Goal: Obtain resource: Obtain resource

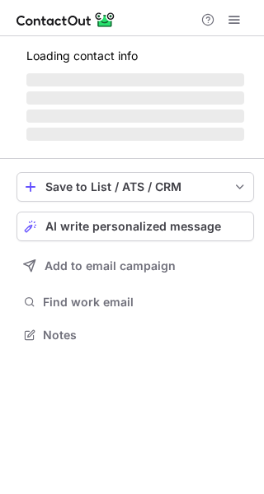
scroll to position [360, 264]
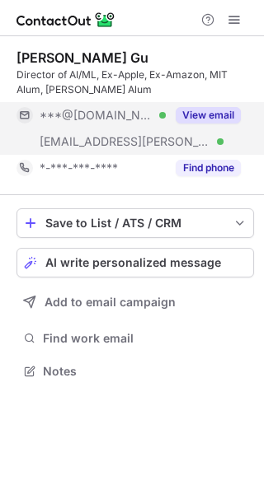
click at [206, 112] on button "View email" at bounding box center [207, 115] width 65 height 16
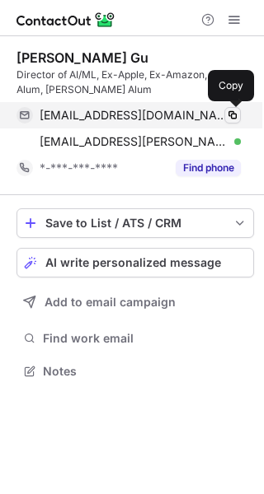
click at [231, 114] on span at bounding box center [232, 115] width 13 height 13
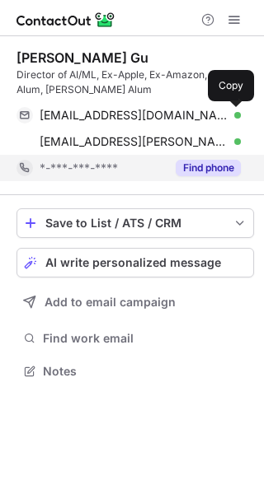
click at [210, 164] on button "Find phone" at bounding box center [207, 168] width 65 height 16
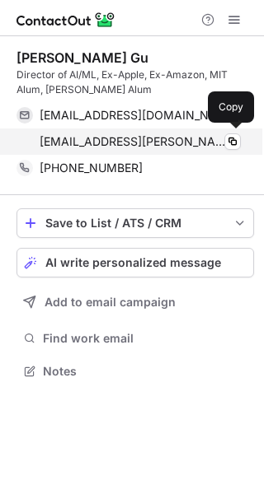
click at [166, 142] on div "gu@sloan.mit.edu Verified" at bounding box center [140, 141] width 201 height 15
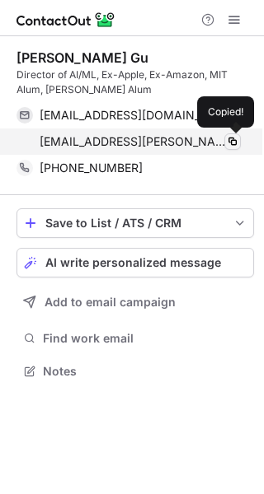
click at [232, 137] on span at bounding box center [232, 141] width 13 height 13
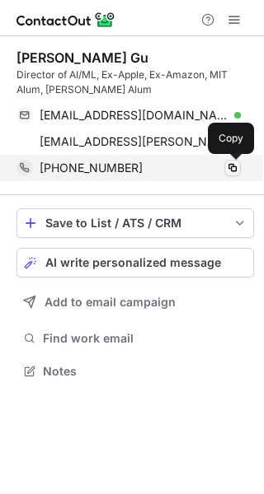
click at [236, 166] on span at bounding box center [232, 167] width 13 height 13
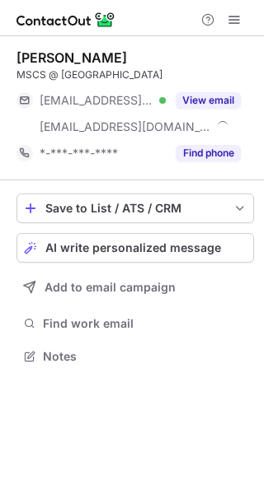
scroll to position [345, 264]
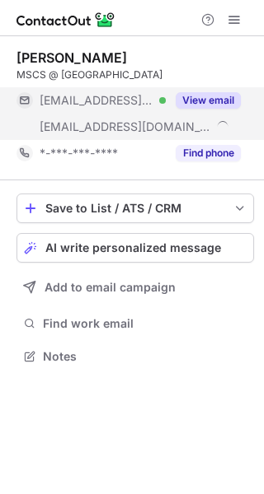
click at [218, 97] on button "View email" at bounding box center [207, 100] width 65 height 16
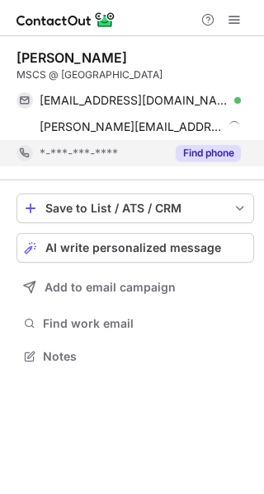
click at [197, 153] on button "Find phone" at bounding box center [207, 153] width 65 height 16
click at [197, 153] on div "*-***-***-****" at bounding box center [140, 153] width 201 height 15
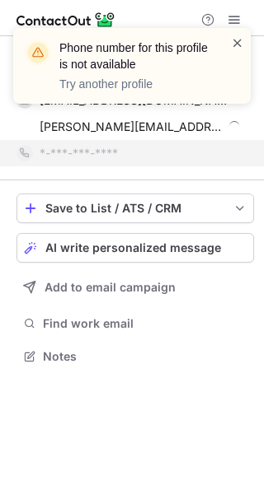
click at [237, 45] on span at bounding box center [237, 43] width 13 height 16
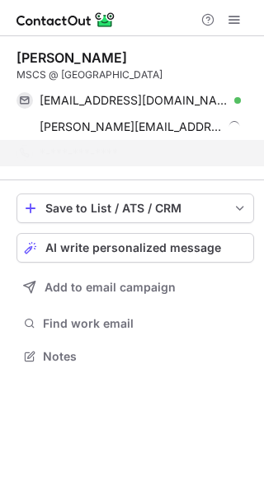
click at [178, 107] on div "Phone number for this profile is not available Try another profile" at bounding box center [132, 73] width 264 height 122
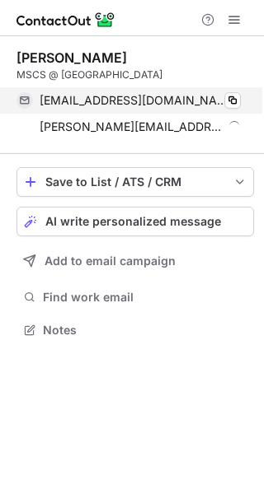
scroll to position [319, 264]
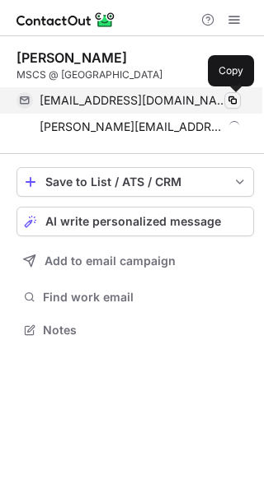
click at [227, 99] on span at bounding box center [232, 100] width 13 height 13
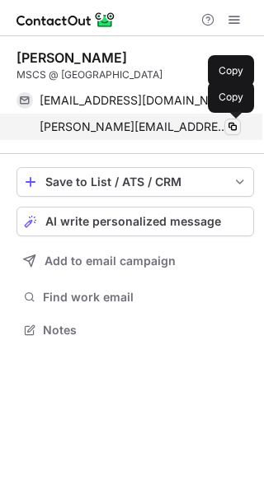
click at [228, 126] on span at bounding box center [232, 126] width 13 height 13
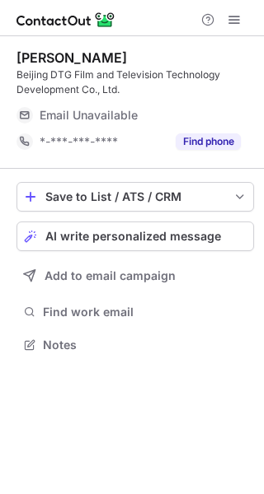
scroll to position [334, 264]
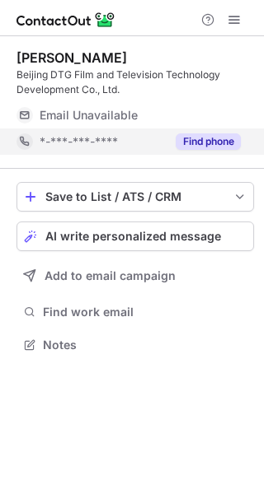
click at [201, 136] on button "Find phone" at bounding box center [207, 141] width 65 height 16
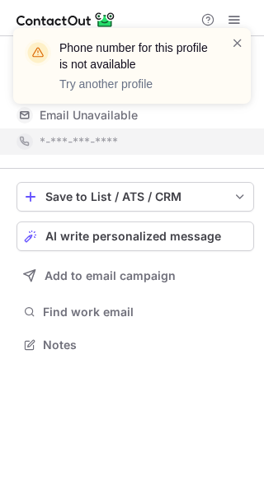
click at [229, 44] on div "Phone number for this profile is not available Try another profile" at bounding box center [125, 66] width 211 height 63
click at [239, 43] on span at bounding box center [237, 43] width 13 height 16
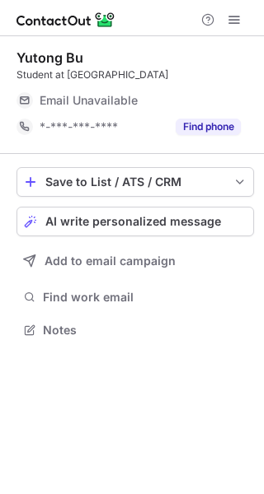
scroll to position [319, 264]
click at [200, 93] on div "Email Unavailable" at bounding box center [122, 100] width 165 height 15
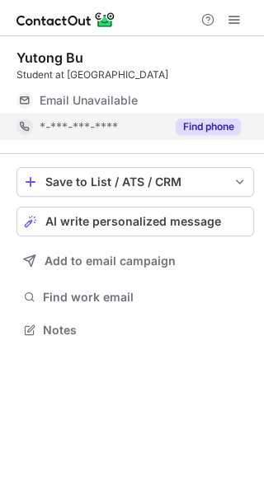
click at [202, 125] on button "Find phone" at bounding box center [207, 127] width 65 height 16
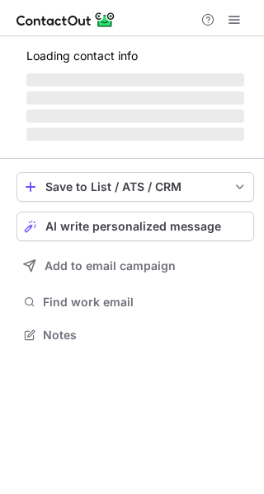
scroll to position [334, 264]
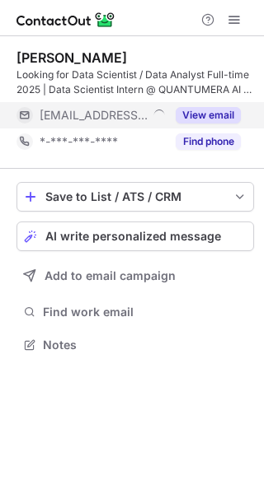
click at [216, 112] on button "View email" at bounding box center [207, 115] width 65 height 16
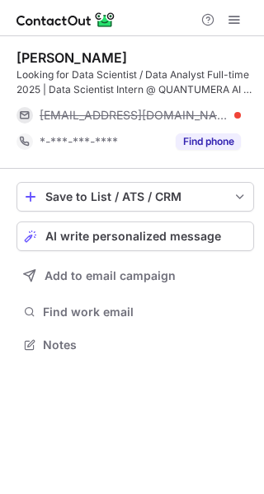
click at [230, 112] on div "zerui@quantumeraai.com" at bounding box center [140, 115] width 201 height 15
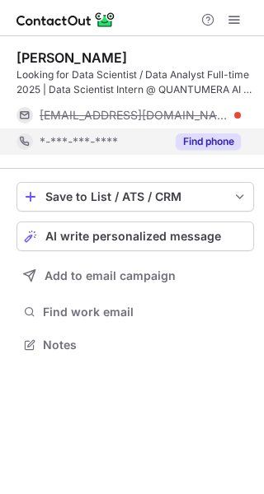
click at [208, 141] on button "Find phone" at bounding box center [207, 141] width 65 height 16
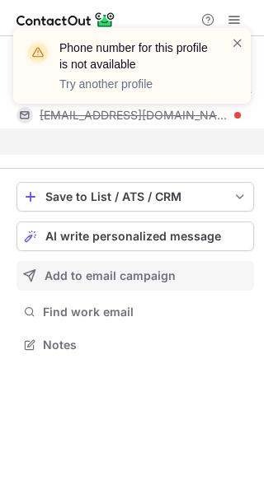
scroll to position [307, 264]
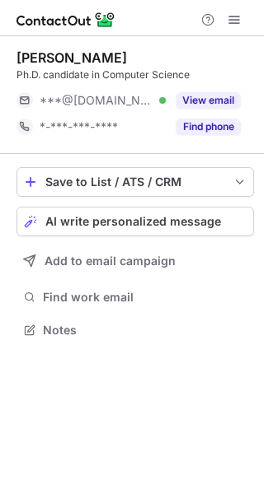
scroll to position [319, 264]
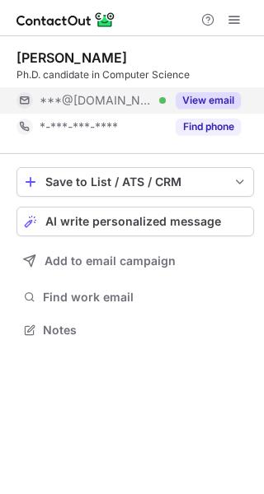
click at [217, 105] on button "View email" at bounding box center [207, 100] width 65 height 16
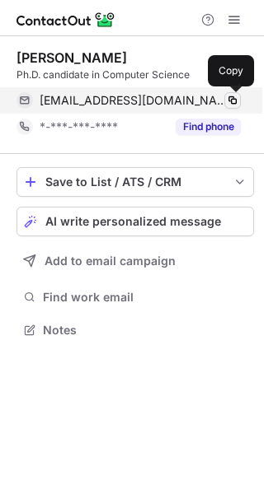
click at [234, 98] on span at bounding box center [232, 100] width 13 height 13
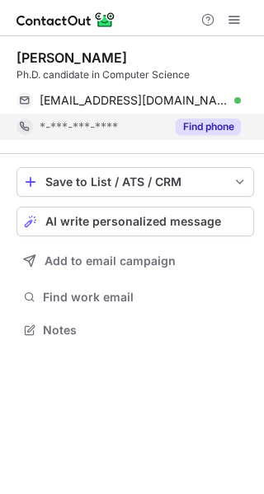
click at [214, 121] on button "Find phone" at bounding box center [207, 127] width 65 height 16
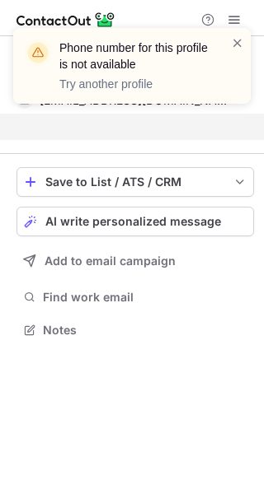
scroll to position [292, 264]
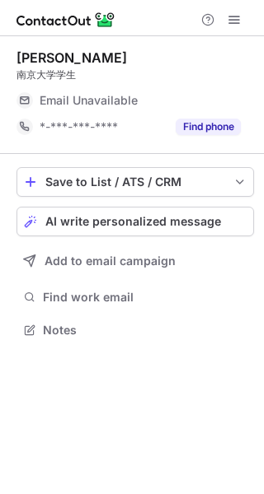
scroll to position [319, 264]
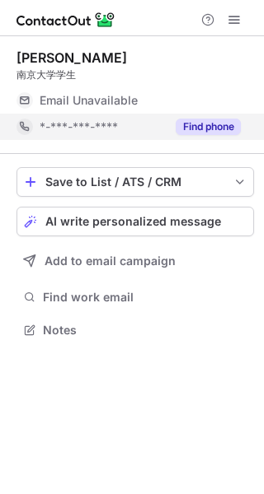
click at [188, 120] on button "Find phone" at bounding box center [207, 127] width 65 height 16
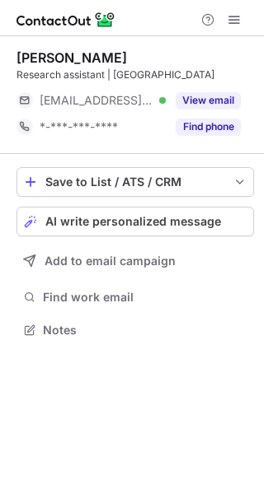
scroll to position [319, 264]
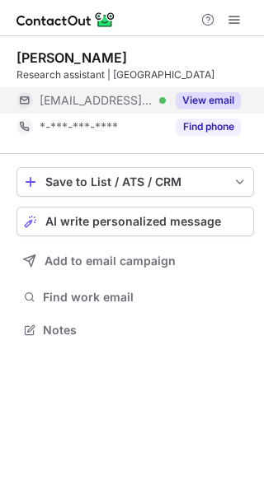
click at [212, 94] on button "View email" at bounding box center [207, 100] width 65 height 16
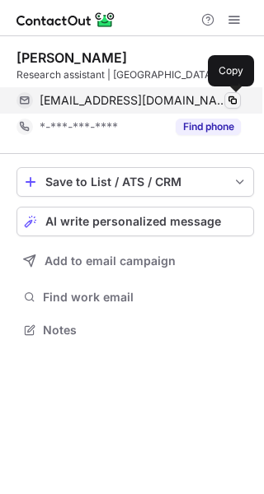
click at [229, 100] on span at bounding box center [232, 100] width 13 height 13
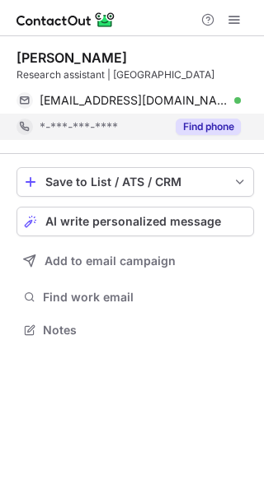
click at [216, 121] on button "Find phone" at bounding box center [207, 127] width 65 height 16
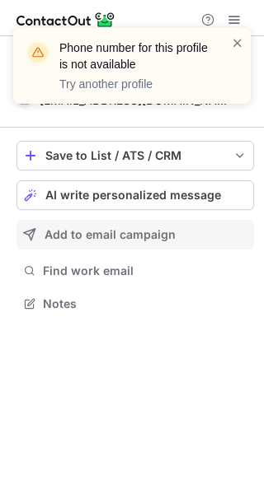
scroll to position [292, 264]
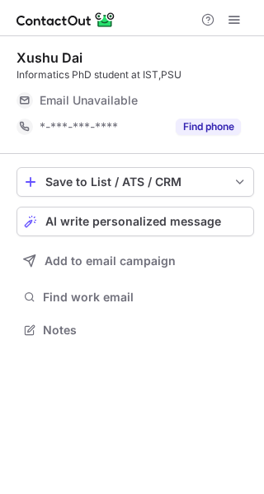
scroll to position [319, 264]
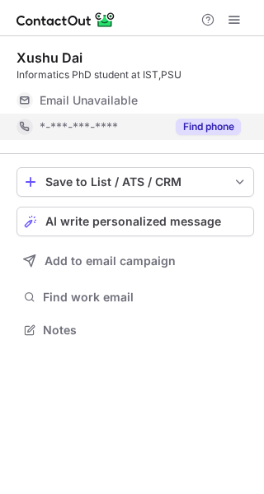
click at [213, 124] on button "Find phone" at bounding box center [207, 127] width 65 height 16
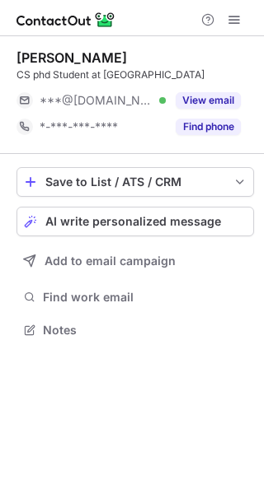
scroll to position [319, 264]
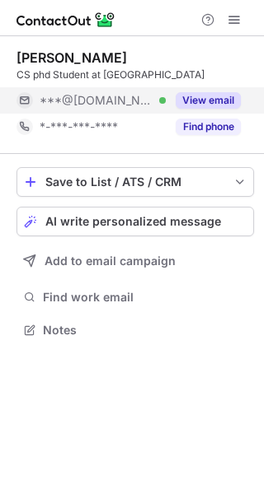
click at [212, 96] on button "View email" at bounding box center [207, 100] width 65 height 16
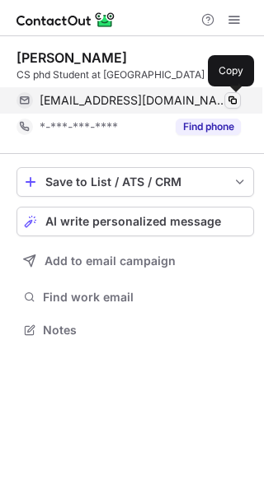
click at [234, 98] on span at bounding box center [232, 100] width 13 height 13
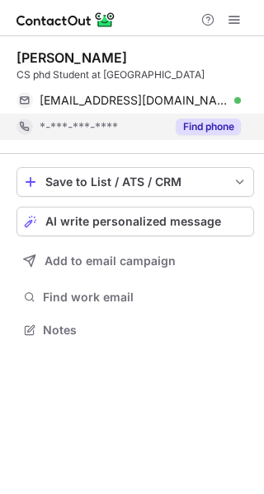
click at [221, 115] on div "Find phone" at bounding box center [203, 127] width 75 height 26
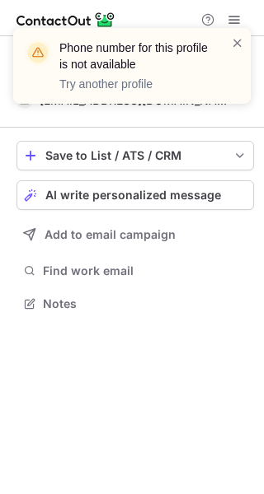
scroll to position [292, 264]
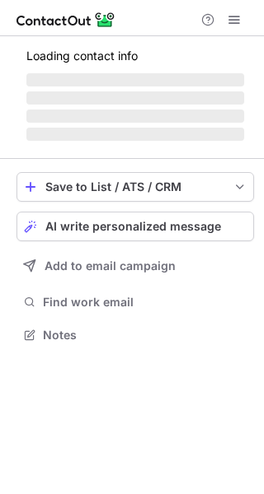
scroll to position [319, 264]
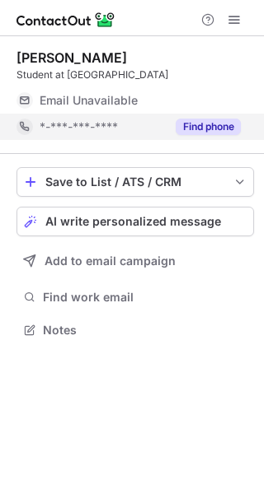
click at [210, 116] on div "Find phone" at bounding box center [203, 127] width 75 height 26
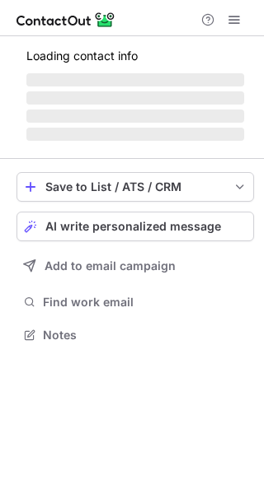
scroll to position [319, 264]
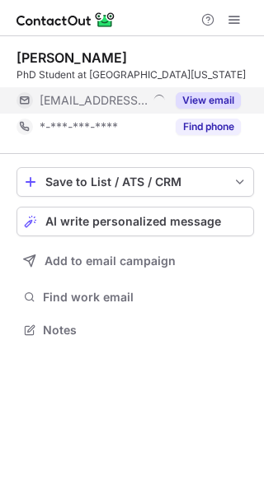
click at [222, 107] on button "View email" at bounding box center [207, 100] width 65 height 16
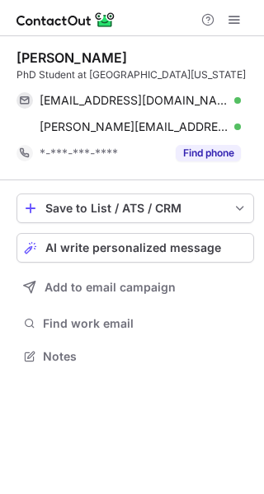
scroll to position [345, 264]
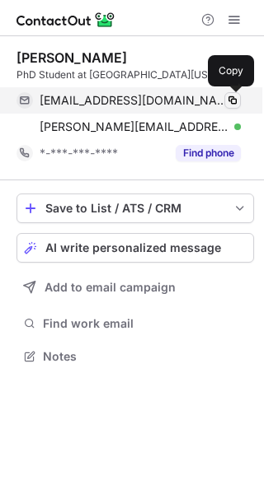
click at [232, 99] on span at bounding box center [232, 100] width 13 height 13
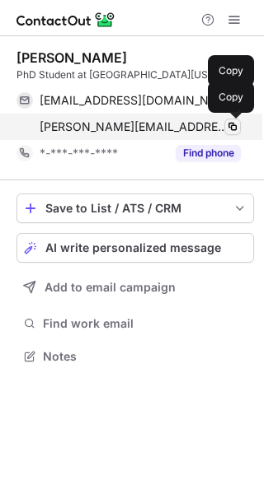
click at [232, 126] on span at bounding box center [232, 126] width 13 height 13
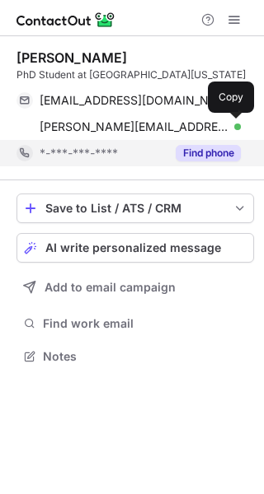
click at [181, 154] on button "Find phone" at bounding box center [207, 153] width 65 height 16
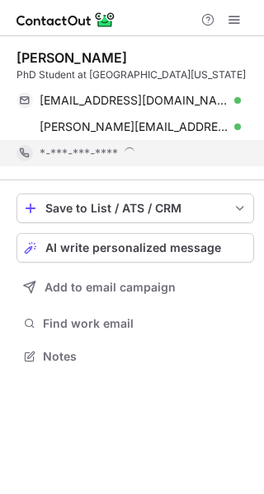
scroll to position [356, 264]
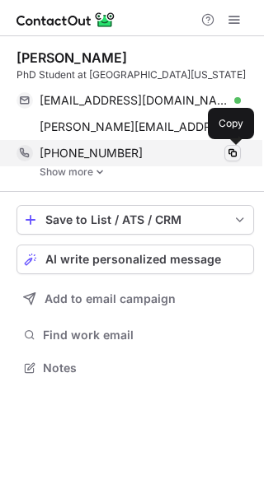
click at [227, 150] on span at bounding box center [232, 153] width 13 height 13
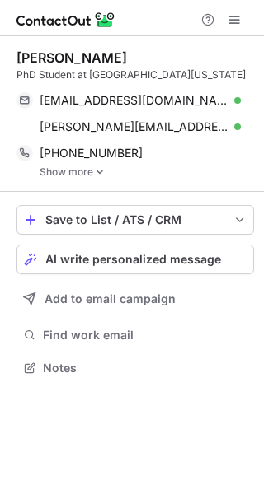
click at [68, 175] on link "Show more" at bounding box center [147, 172] width 214 height 12
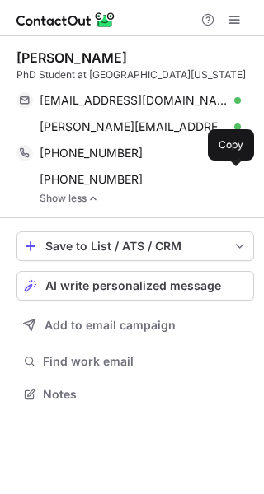
scroll to position [382, 264]
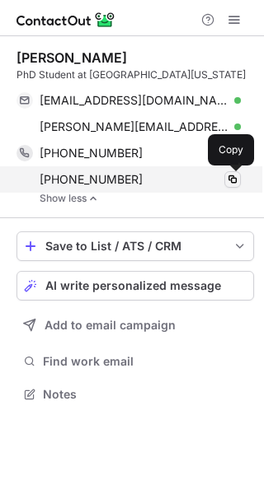
click at [228, 179] on span at bounding box center [232, 179] width 13 height 13
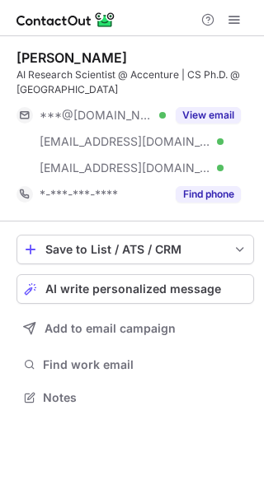
scroll to position [386, 264]
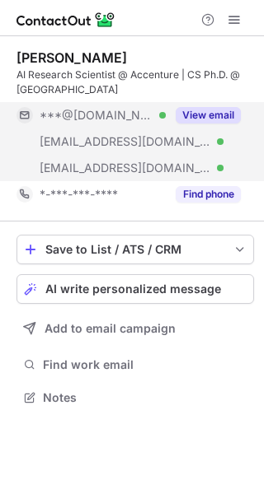
click at [211, 112] on button "View email" at bounding box center [207, 115] width 65 height 16
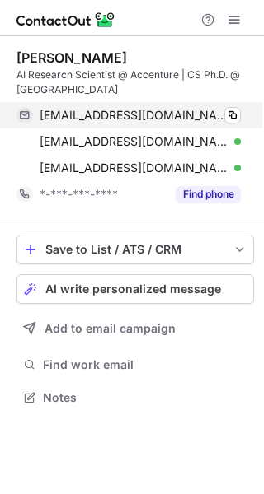
click at [241, 114] on div "[EMAIL_ADDRESS][DOMAIN_NAME] Verified Copy" at bounding box center [128, 115] width 224 height 26
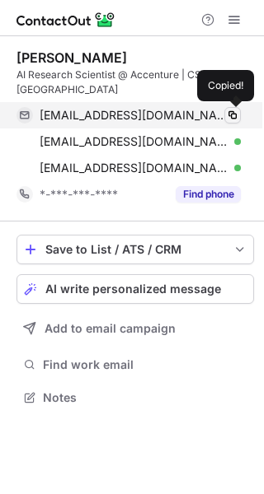
click at [234, 114] on span at bounding box center [232, 115] width 13 height 13
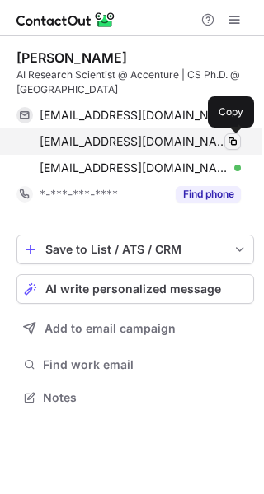
click at [231, 140] on span at bounding box center [232, 141] width 13 height 13
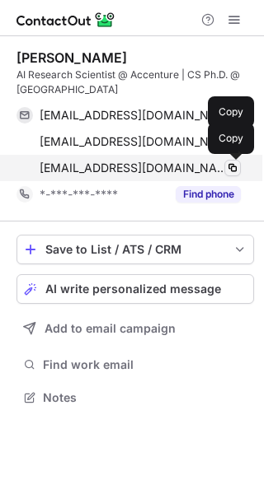
click at [227, 167] on span at bounding box center [232, 167] width 13 height 13
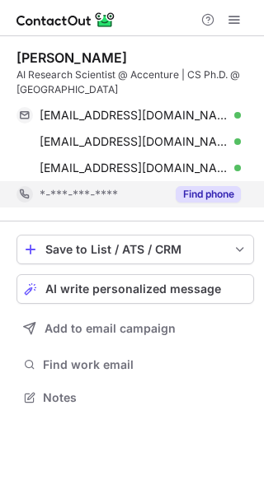
click at [206, 199] on button "Find phone" at bounding box center [207, 194] width 65 height 16
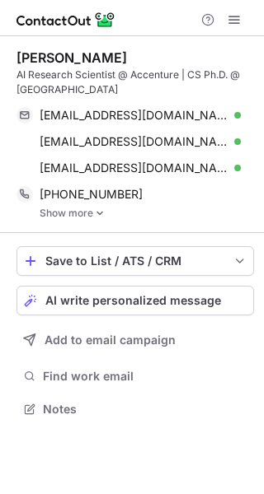
click at [79, 213] on link "Show more" at bounding box center [147, 214] width 214 height 12
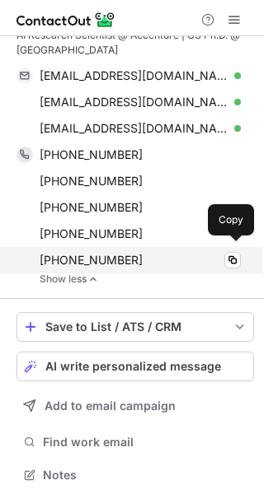
scroll to position [39, 0]
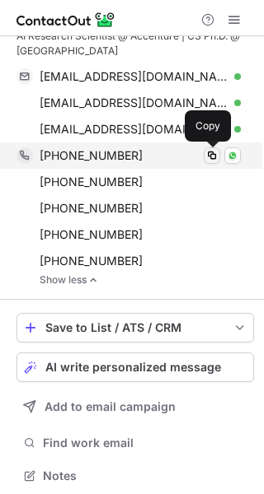
click at [213, 157] on span at bounding box center [211, 155] width 13 height 13
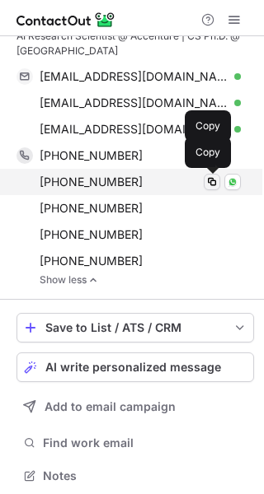
click at [216, 184] on span at bounding box center [211, 181] width 13 height 13
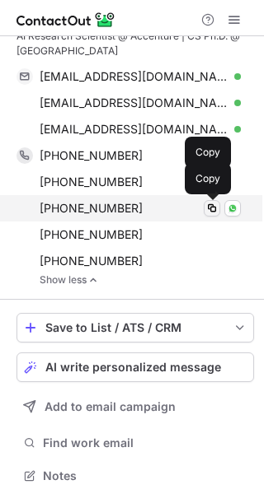
click at [208, 206] on span at bounding box center [211, 208] width 13 height 13
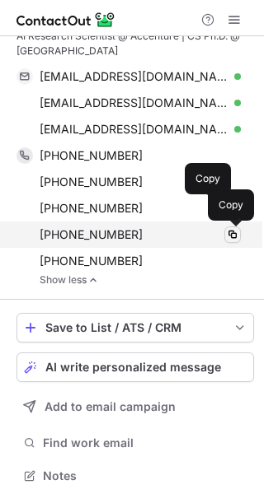
click at [231, 231] on span at bounding box center [232, 234] width 13 height 13
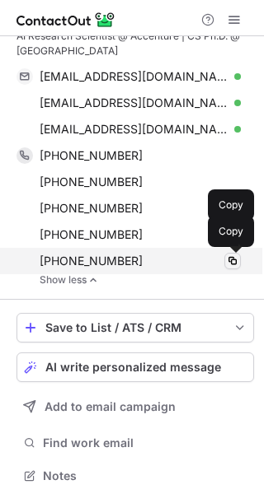
click at [227, 262] on span at bounding box center [232, 261] width 13 height 13
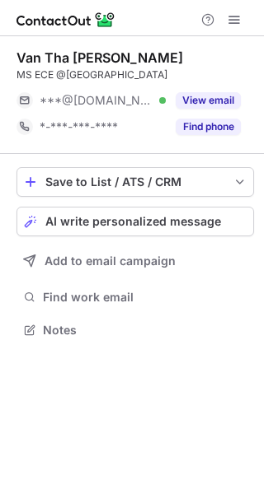
scroll to position [319, 264]
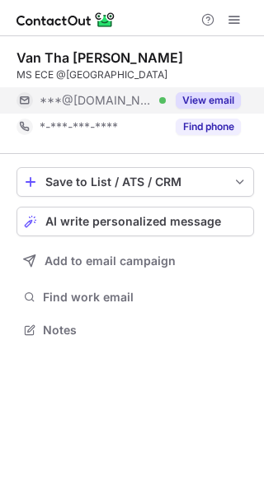
click at [220, 98] on button "View email" at bounding box center [207, 100] width 65 height 16
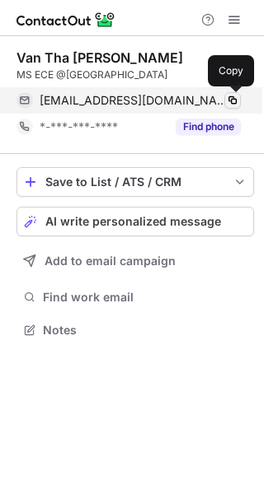
click at [232, 98] on span at bounding box center [232, 100] width 13 height 13
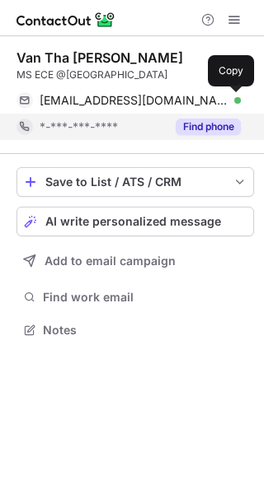
click at [208, 124] on button "Find phone" at bounding box center [207, 127] width 65 height 16
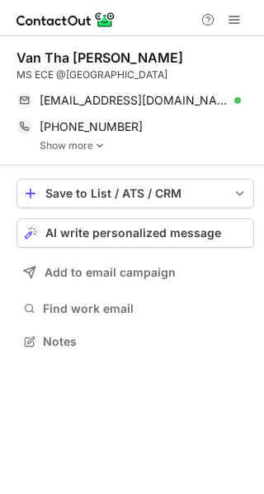
scroll to position [329, 264]
click at [94, 143] on link "Show more" at bounding box center [147, 146] width 214 height 12
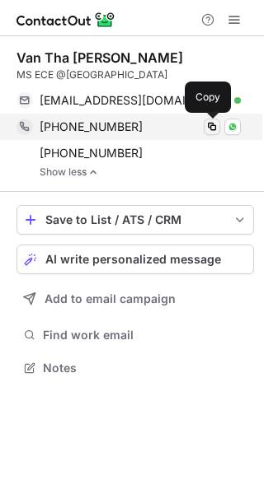
click at [214, 128] on span at bounding box center [211, 126] width 13 height 13
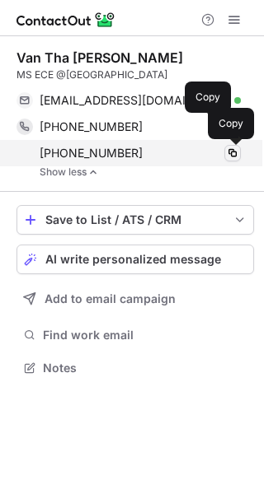
click at [233, 152] on span at bounding box center [232, 153] width 13 height 13
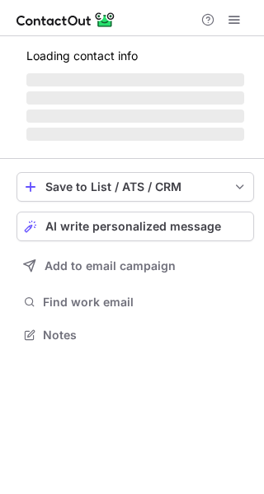
scroll to position [319, 264]
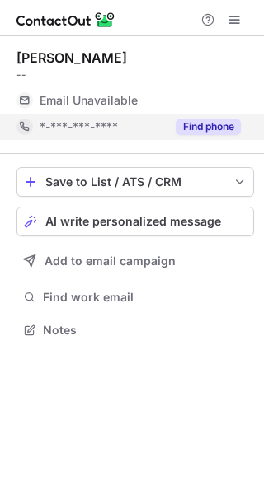
click at [217, 119] on button "Find phone" at bounding box center [207, 127] width 65 height 16
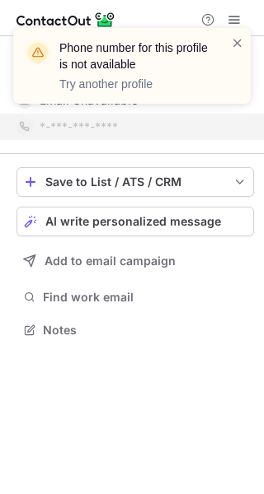
click at [241, 54] on div at bounding box center [237, 66] width 13 height 63
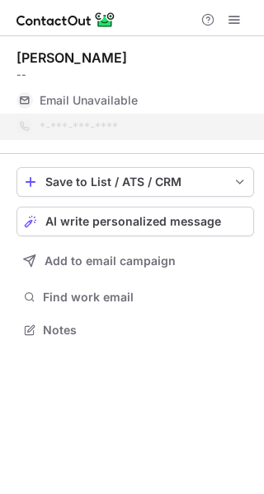
click at [233, 40] on span at bounding box center [237, 43] width 13 height 16
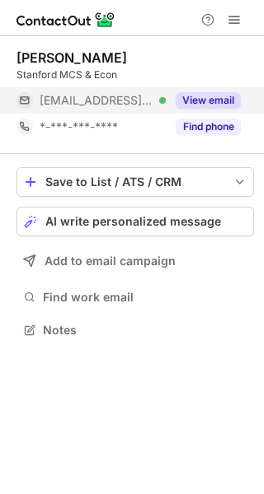
scroll to position [319, 264]
click at [197, 92] on button "View email" at bounding box center [207, 100] width 65 height 16
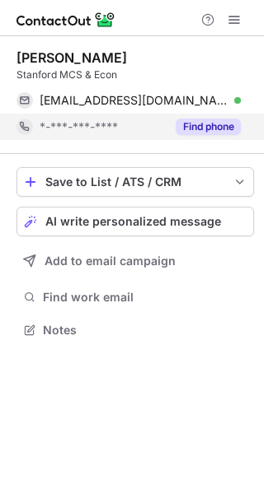
click at [201, 123] on button "Find phone" at bounding box center [207, 127] width 65 height 16
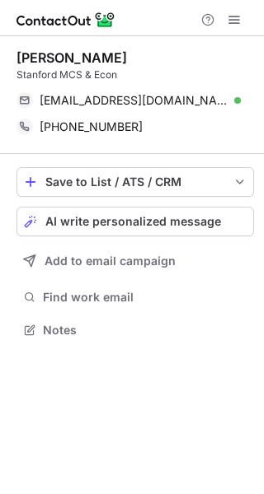
scroll to position [319, 264]
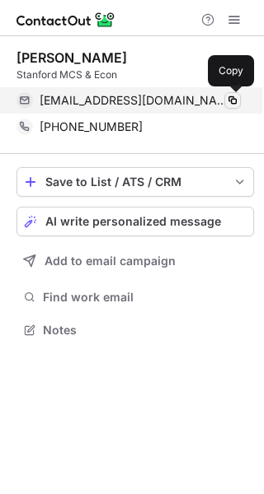
click at [234, 98] on span at bounding box center [232, 100] width 13 height 13
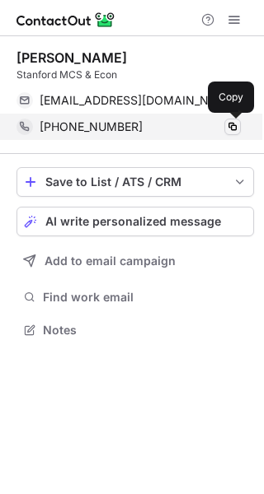
click at [231, 124] on span at bounding box center [232, 126] width 13 height 13
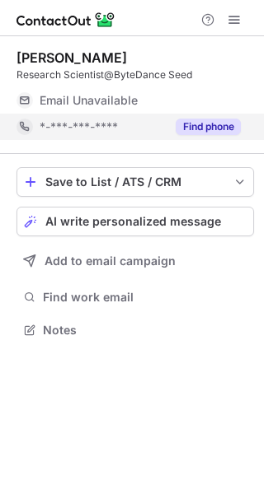
scroll to position [319, 264]
click at [213, 119] on button "Find phone" at bounding box center [207, 127] width 65 height 16
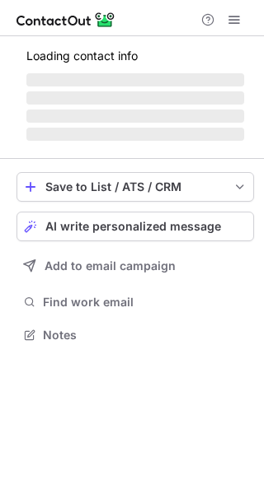
scroll to position [360, 264]
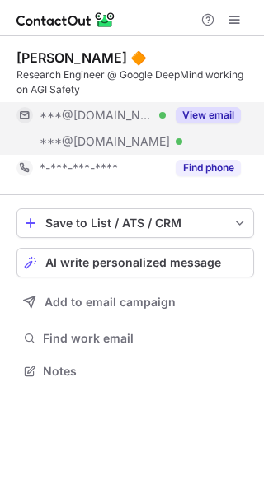
click at [202, 120] on button "View email" at bounding box center [207, 115] width 65 height 16
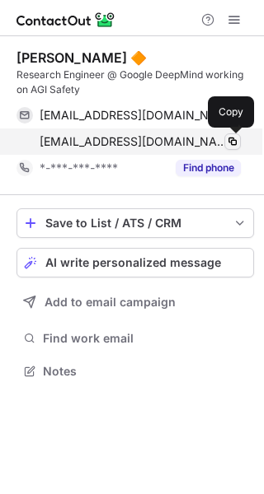
click at [233, 141] on span at bounding box center [232, 141] width 13 height 13
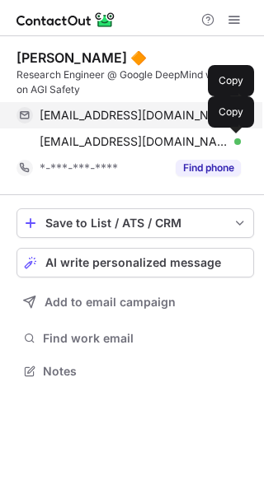
click at [178, 118] on span "vincentwangbaruchmfe@gmail.com" at bounding box center [134, 115] width 189 height 15
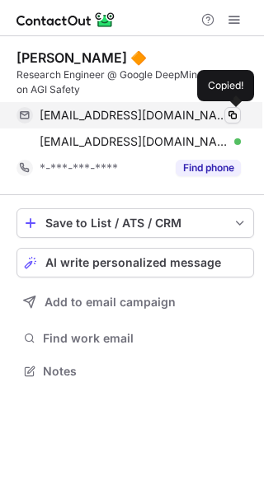
click at [235, 114] on span at bounding box center [232, 115] width 13 height 13
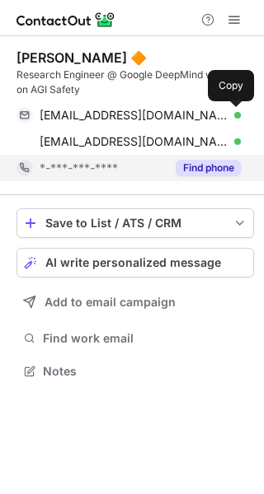
click at [209, 170] on button "Find phone" at bounding box center [207, 168] width 65 height 16
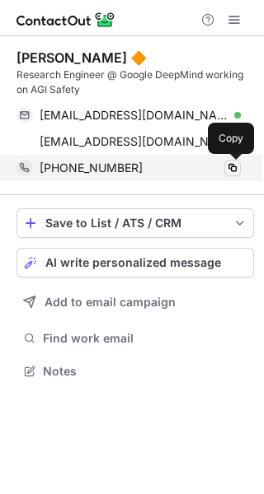
click at [235, 170] on span at bounding box center [232, 167] width 13 height 13
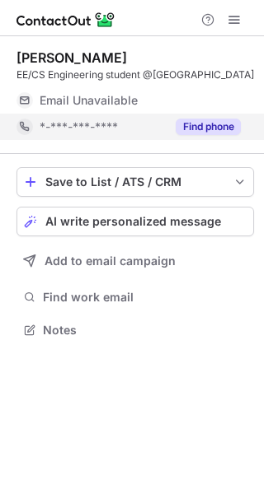
scroll to position [334, 264]
click at [217, 135] on button "Find phone" at bounding box center [207, 127] width 65 height 16
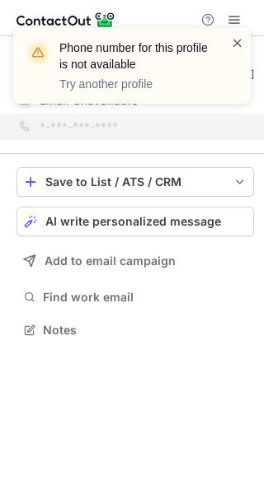
click at [233, 50] on span at bounding box center [237, 43] width 13 height 16
